Goal: Task Accomplishment & Management: Complete application form

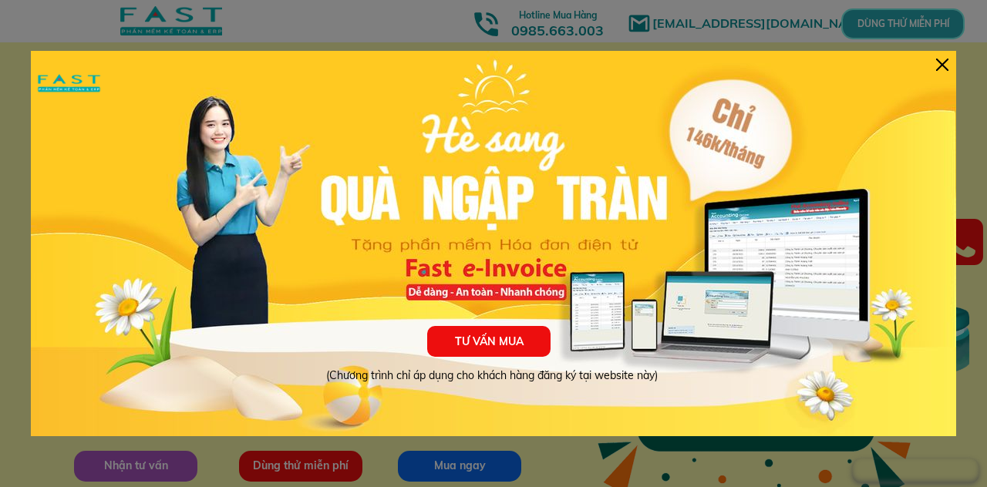
click at [942, 62] on div at bounding box center [942, 65] width 12 height 12
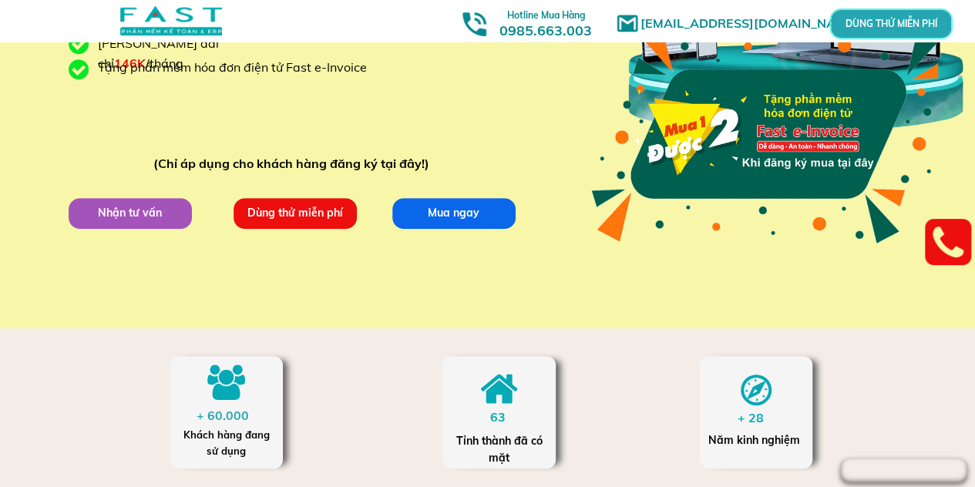
scroll to position [231, 0]
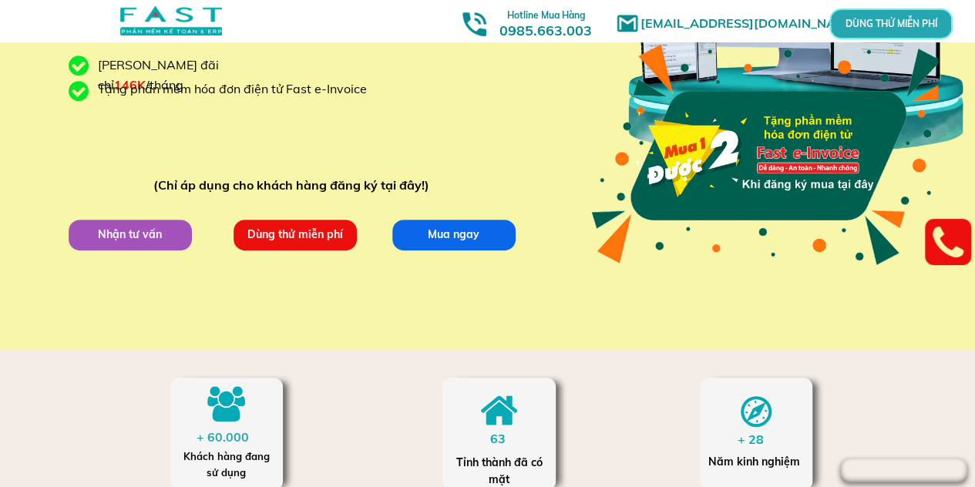
click at [153, 228] on p "Nhận tư vấn" at bounding box center [129, 234] width 123 height 31
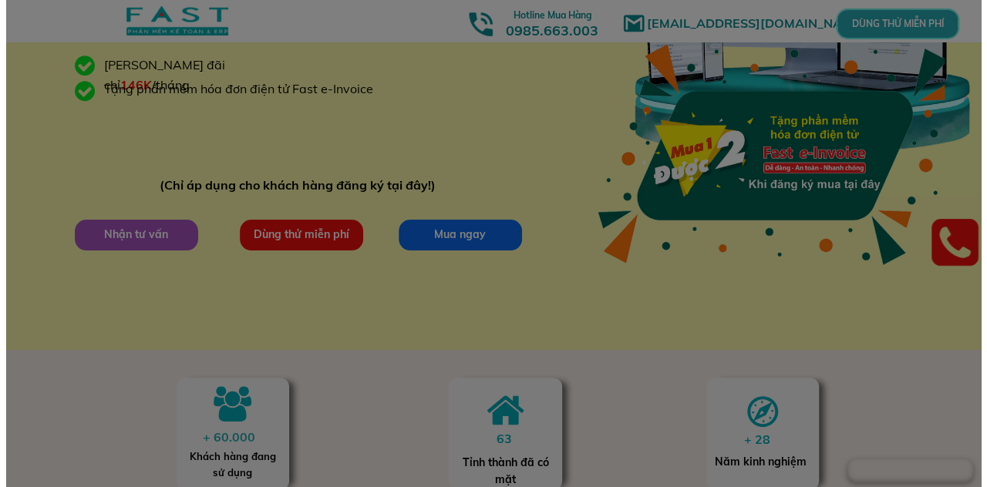
scroll to position [0, 0]
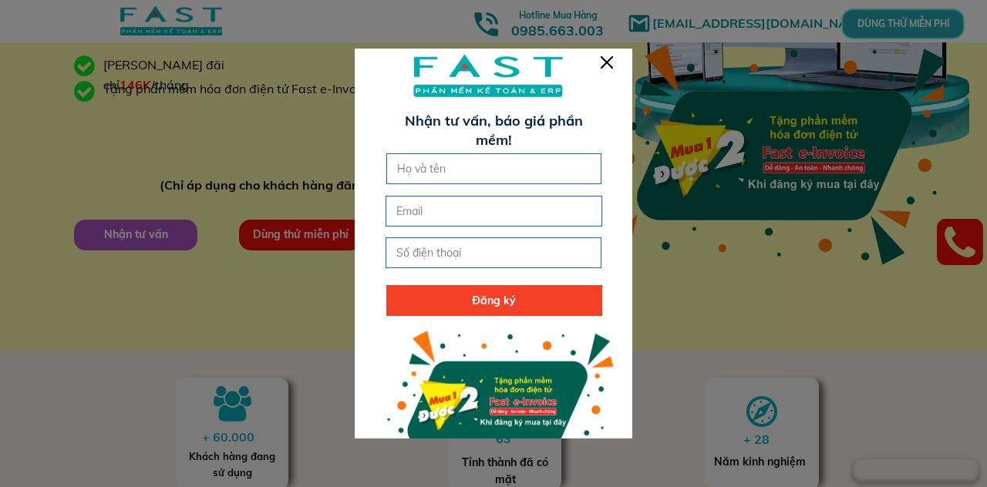
click at [438, 170] on input "text" at bounding box center [494, 168] width 202 height 29
type input "Hương"
type input "n"
type input "0918830666"
click at [467, 300] on p "Đăng ký" at bounding box center [494, 300] width 216 height 31
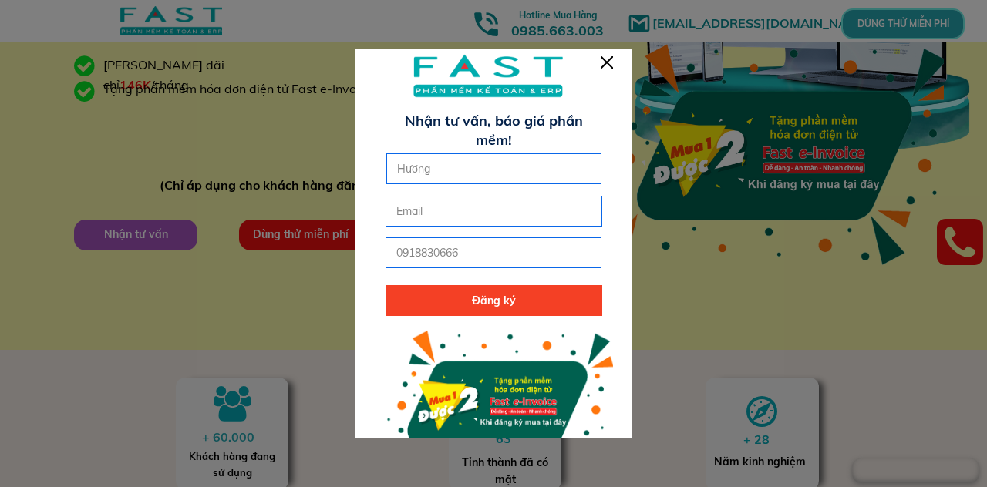
click at [416, 208] on input "email" at bounding box center [493, 211] width 202 height 29
type input "[EMAIL_ADDRESS][DOMAIN_NAME]"
click button "submit" at bounding box center [0, 0] width 0 height 0
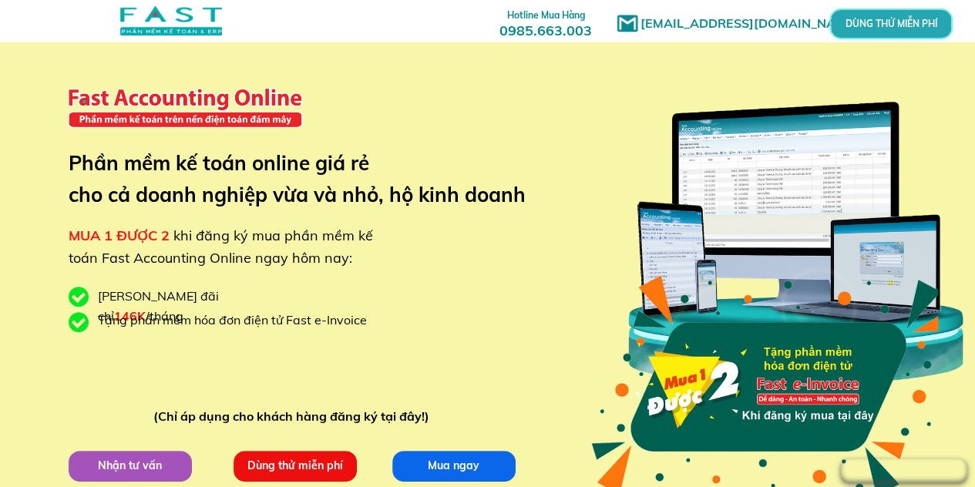
scroll to position [30, 0]
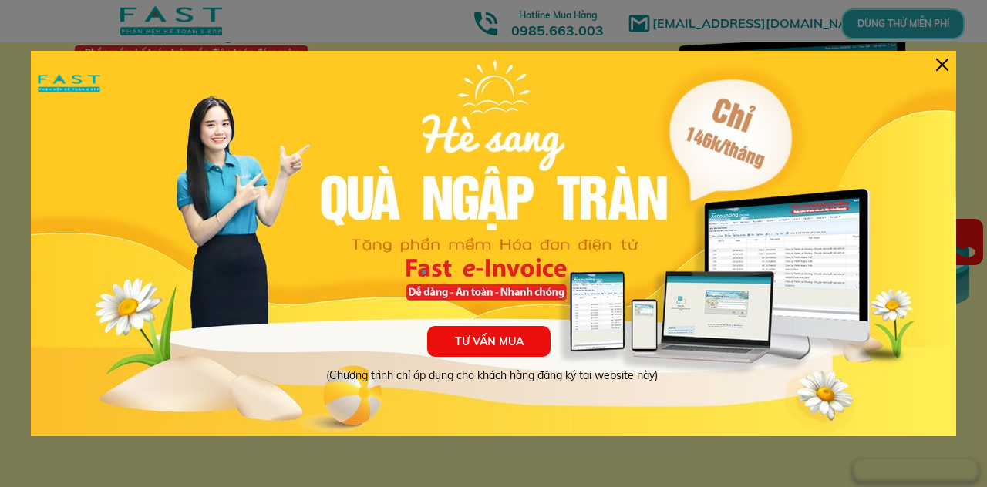
click at [486, 342] on p "TƯ VẤN MUA" at bounding box center [488, 341] width 123 height 31
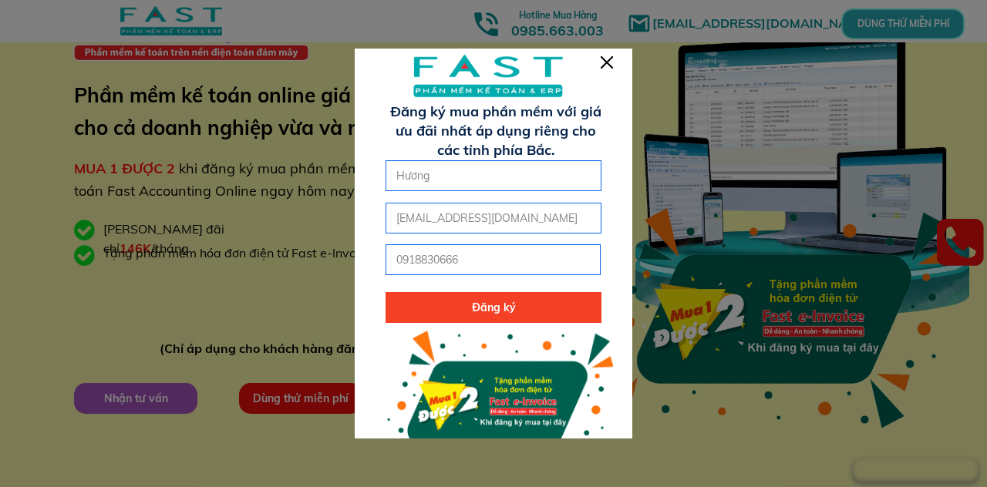
click at [604, 62] on div at bounding box center [607, 62] width 12 height 12
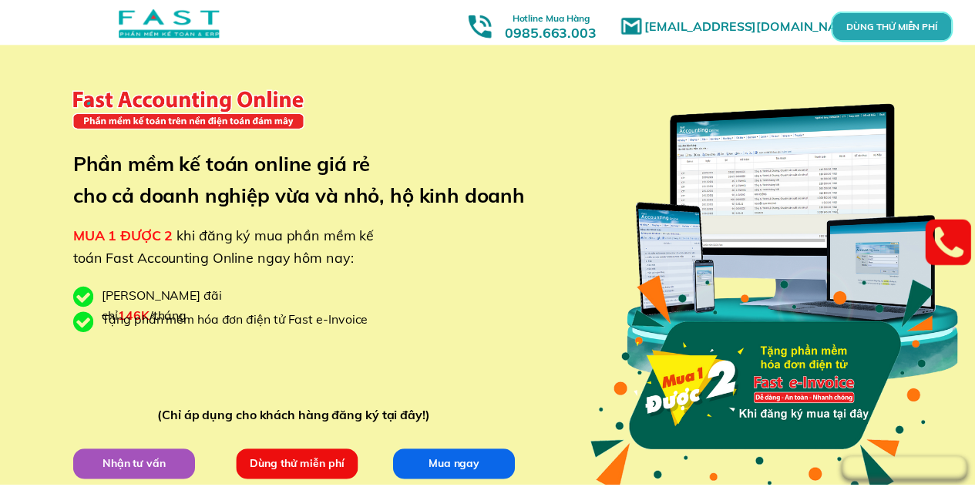
scroll to position [67, 0]
